Goal: Transaction & Acquisition: Purchase product/service

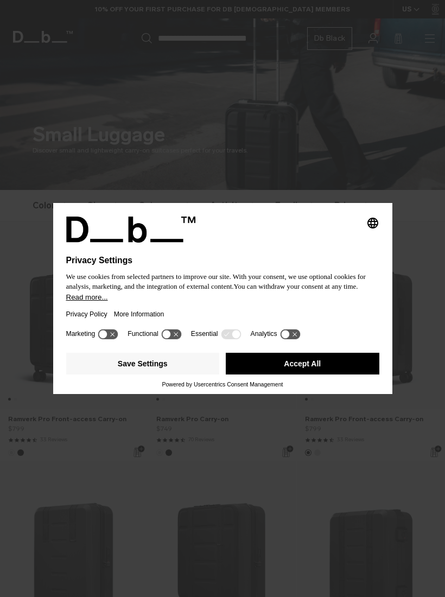
click at [250, 301] on button "Read more..." at bounding box center [222, 297] width 313 height 8
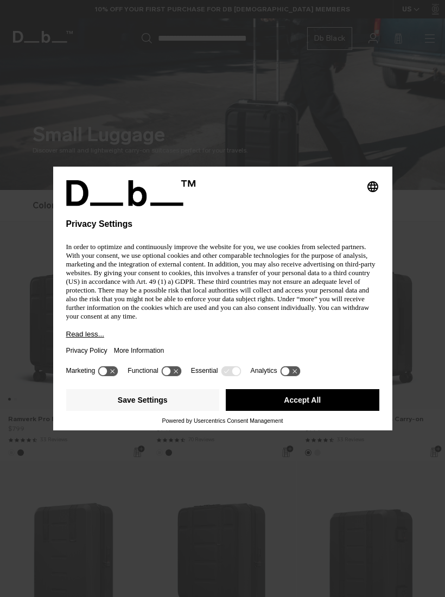
click at [375, 183] on icon "Select language" at bounding box center [372, 186] width 13 height 13
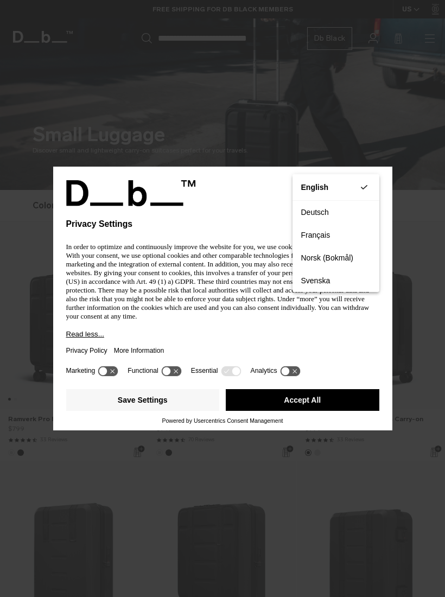
click at [409, 326] on div "Privacy Settings In order to optimize and continuously improve the website for …" at bounding box center [222, 298] width 445 height 597
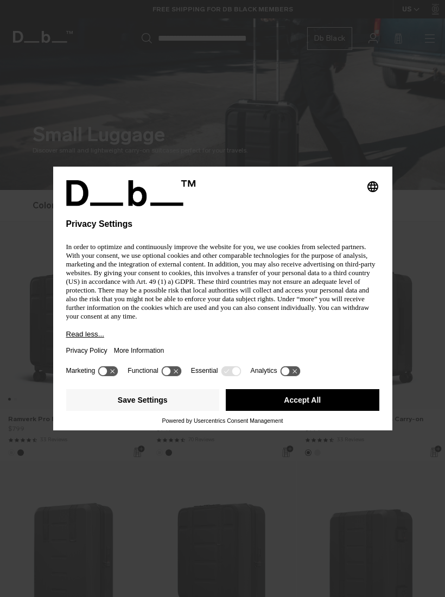
click at [172, 406] on button "Save Settings" at bounding box center [143, 400] width 154 height 22
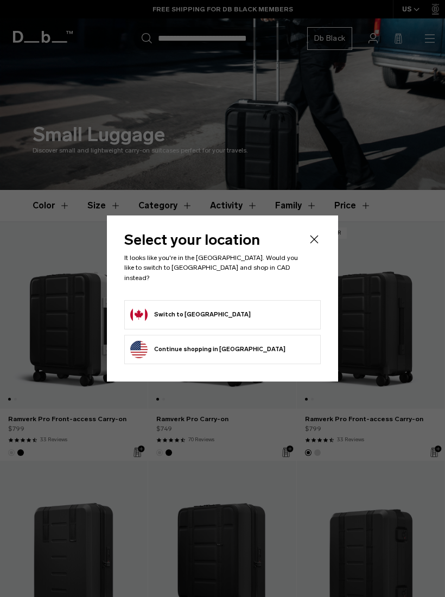
click at [229, 307] on form "Switch to [GEOGRAPHIC_DATA]" at bounding box center [222, 314] width 185 height 17
click at [183, 307] on button "Switch to [GEOGRAPHIC_DATA]" at bounding box center [190, 314] width 121 height 17
click at [319, 242] on icon "Close" at bounding box center [314, 239] width 13 height 13
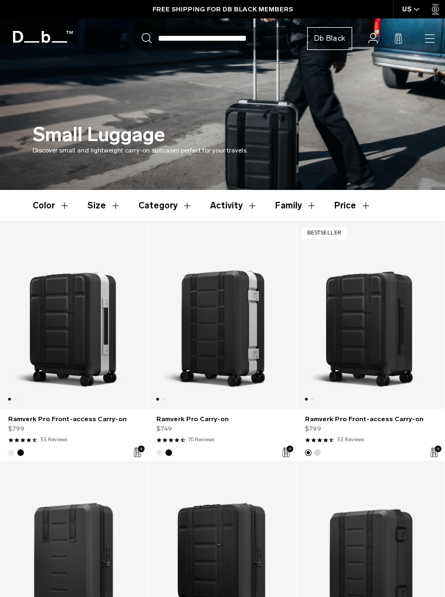
click at [107, 214] on button "Size" at bounding box center [104, 205] width 34 height 31
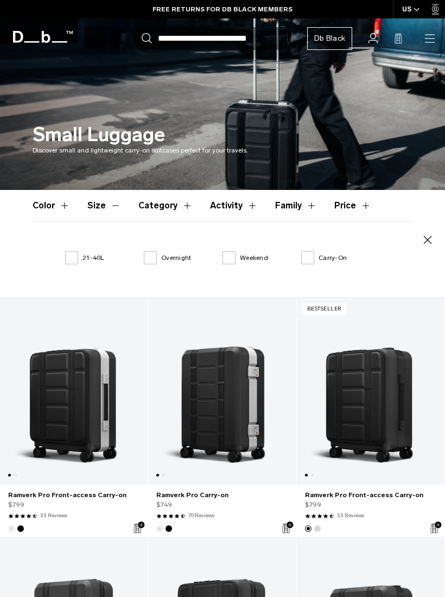
click at [156, 261] on label "Overnight" at bounding box center [167, 258] width 47 height 10
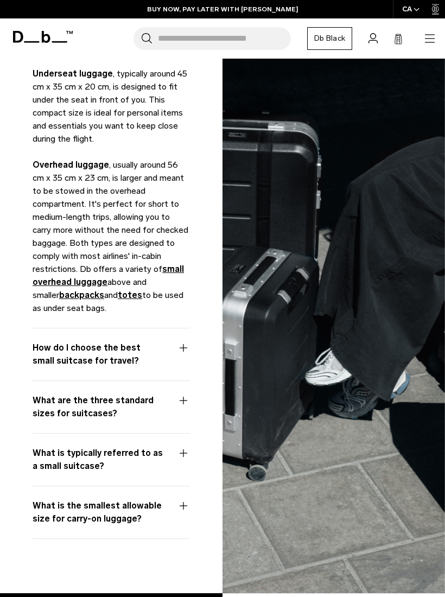
scroll to position [1896, 0]
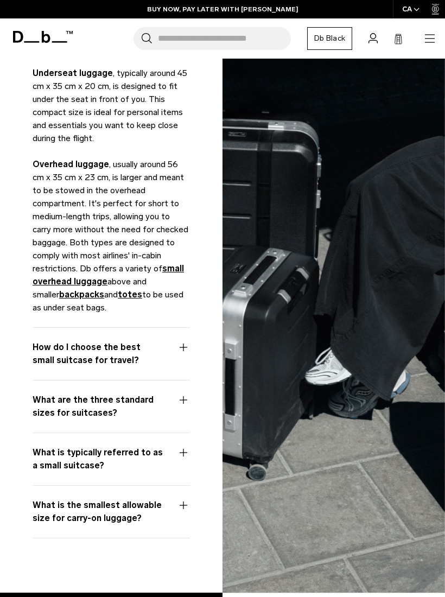
click at [181, 343] on button "How do I choose the best small suitcase for travel?" at bounding box center [111, 360] width 157 height 39
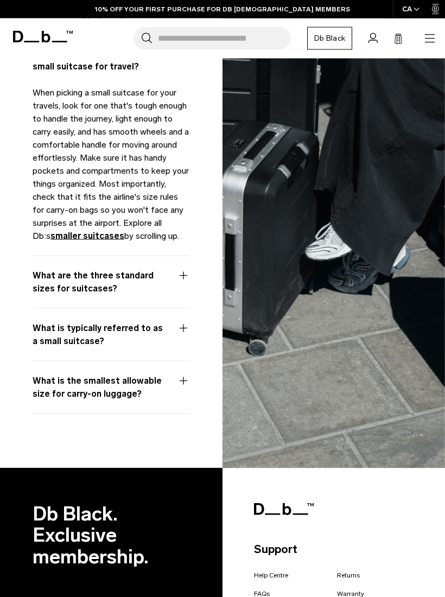
scroll to position [1878, 0]
